Goal: Check status: Check status

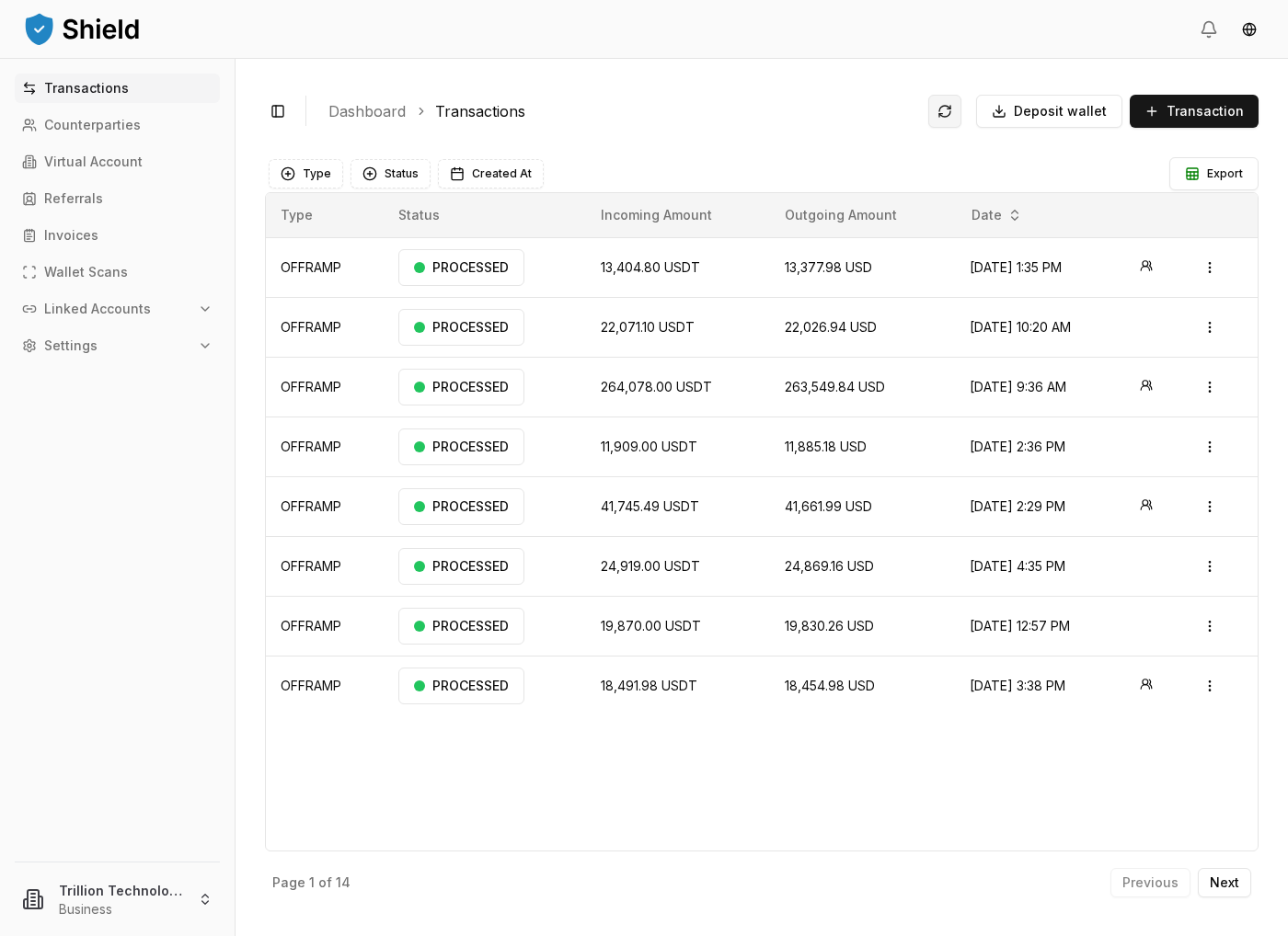
click at [950, 111] on button at bounding box center [945, 111] width 33 height 33
click at [946, 109] on button at bounding box center [945, 111] width 33 height 33
click at [793, 277] on td "32,554.98 USD" at bounding box center [862, 266] width 185 height 60
